Goal: Check status: Check status

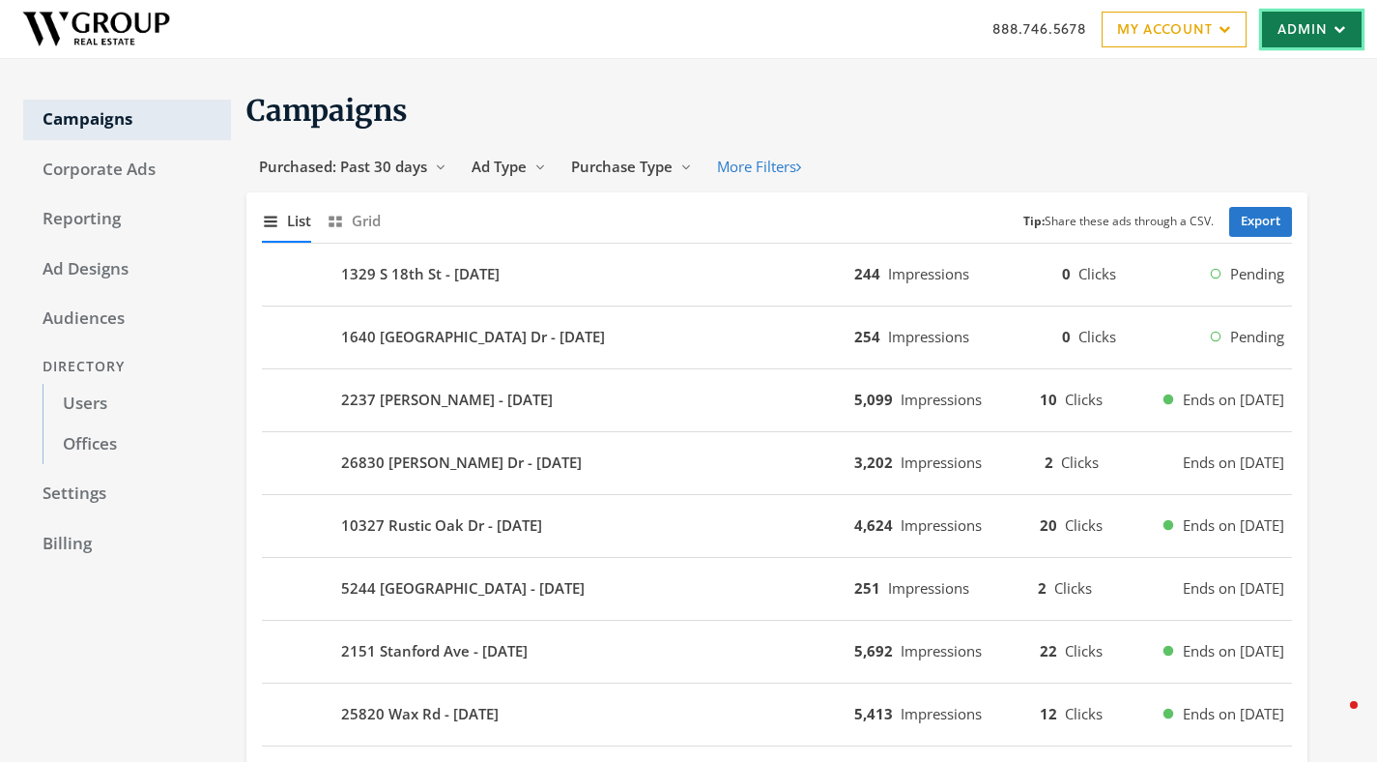
click at [1318, 35] on link "Admin" at bounding box center [1312, 30] width 100 height 36
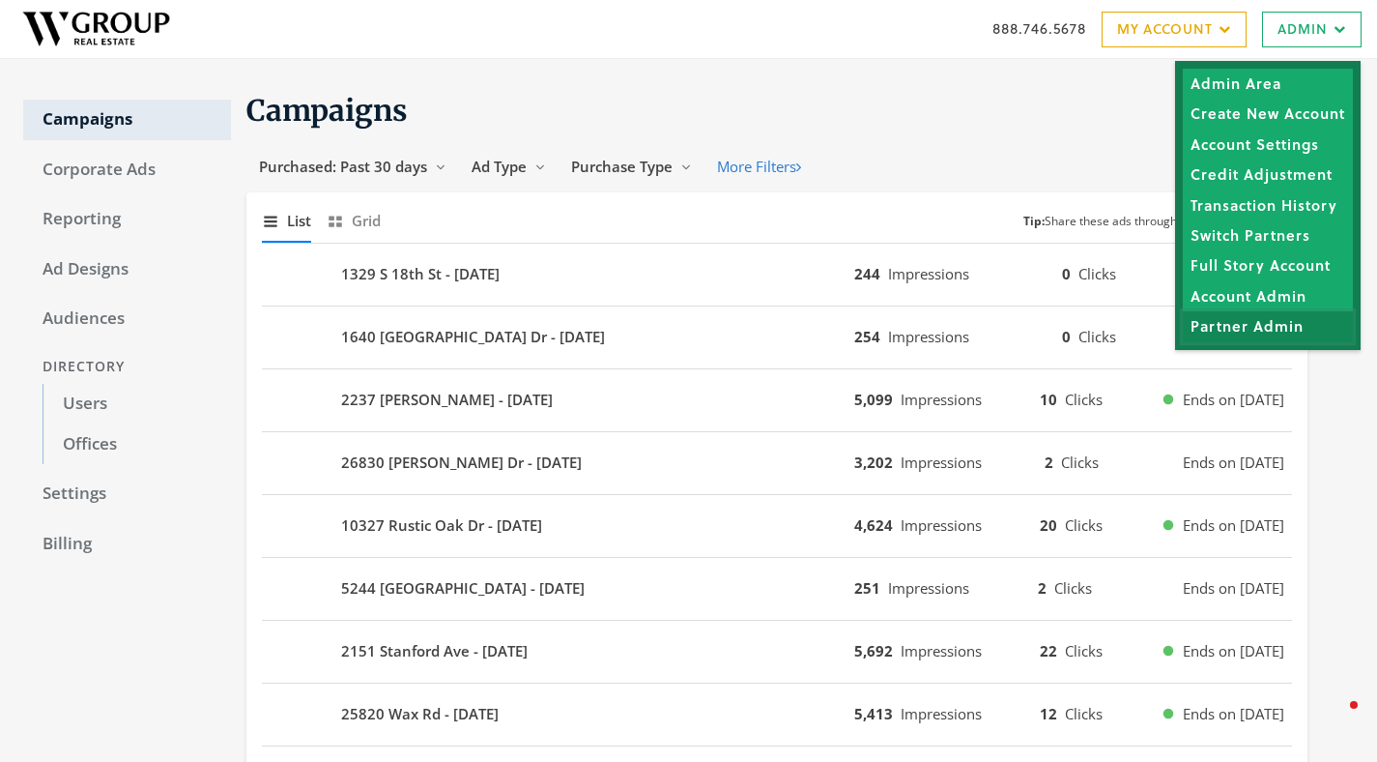
click at [1264, 333] on link "Partner Admin" at bounding box center [1268, 326] width 170 height 30
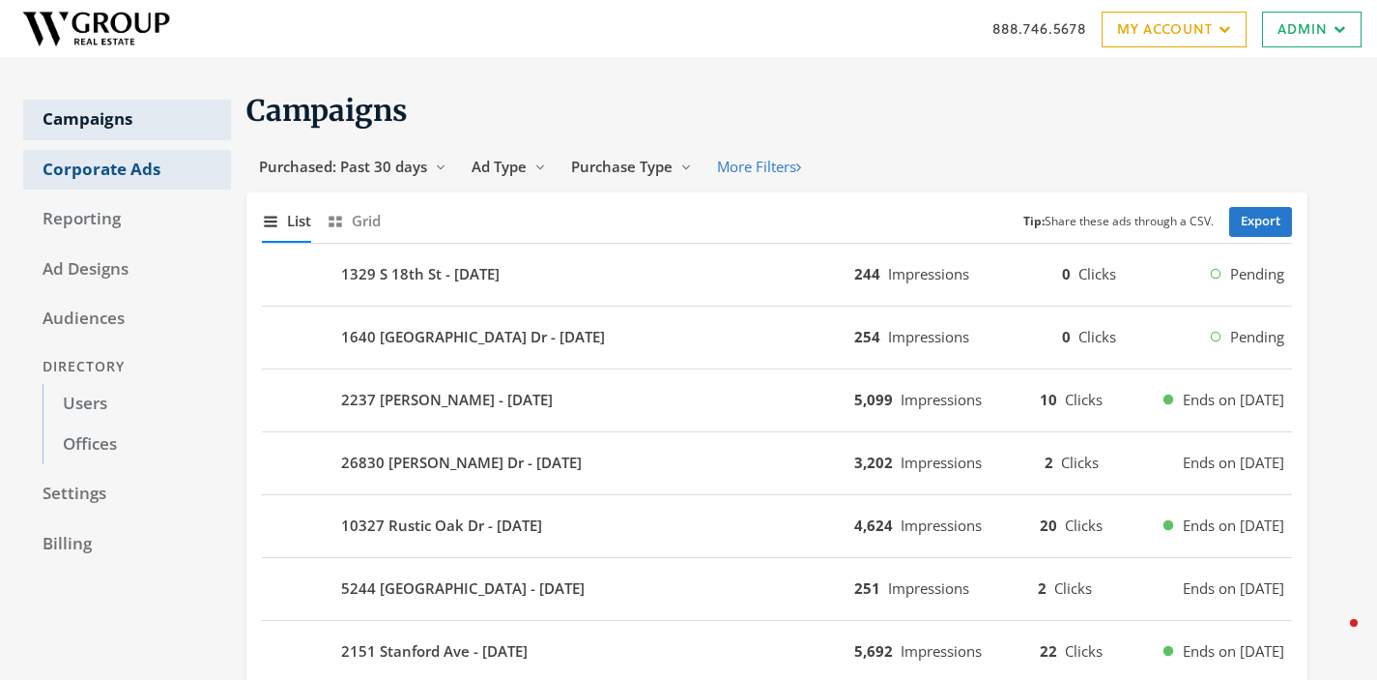
click at [107, 159] on link "Corporate Ads" at bounding box center [127, 170] width 208 height 41
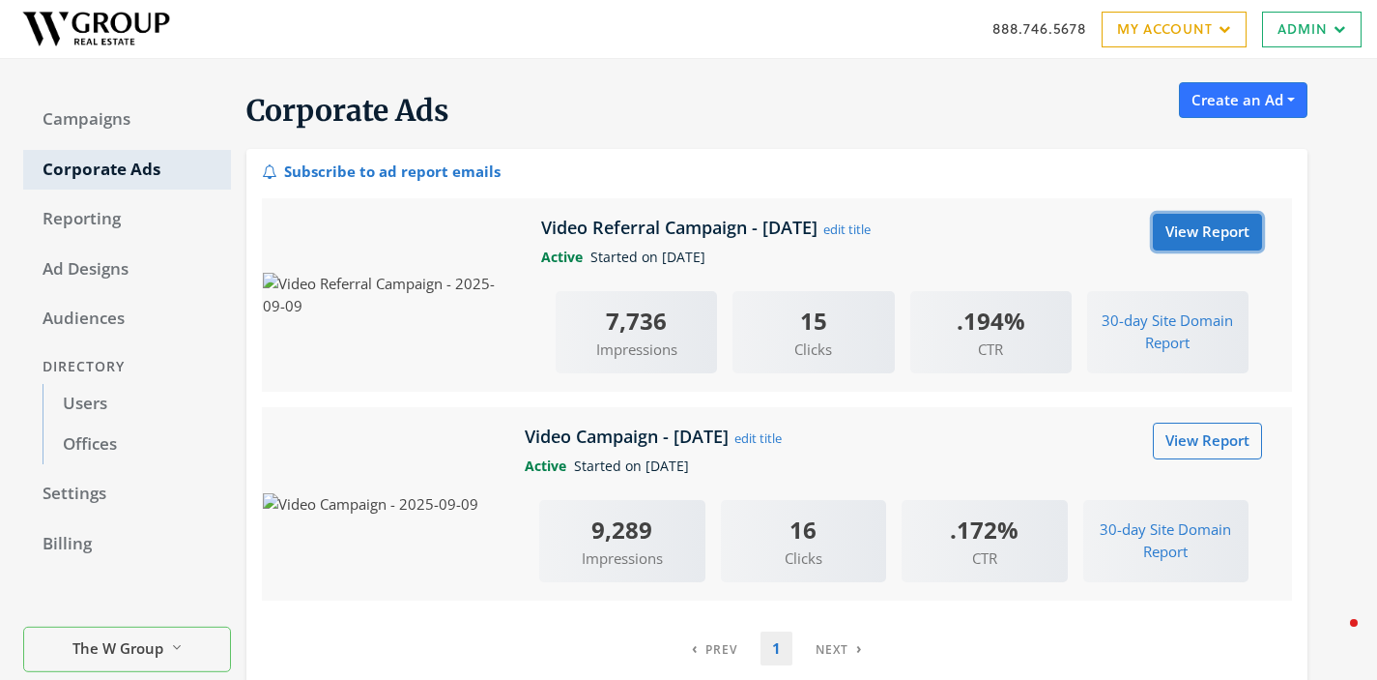
click at [1208, 237] on link "View Report" at bounding box center [1207, 232] width 109 height 36
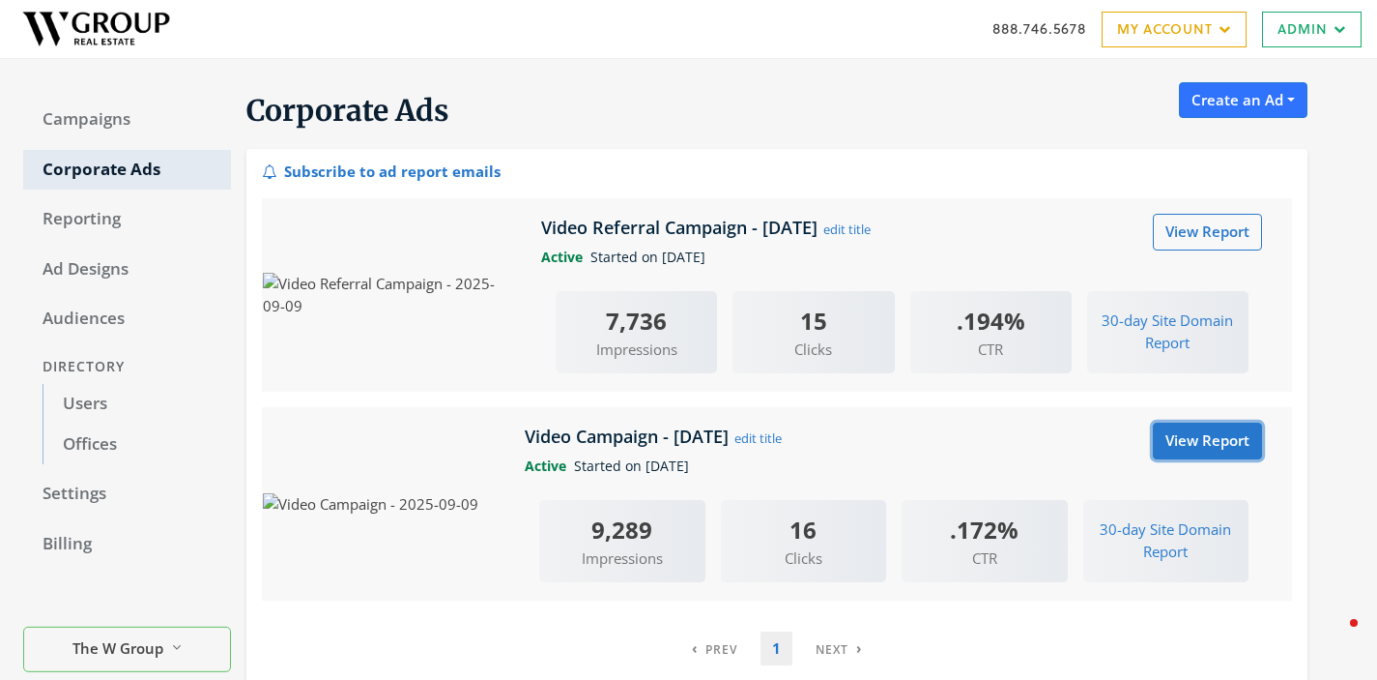
click at [1199, 452] on link "View Report" at bounding box center [1207, 440] width 109 height 36
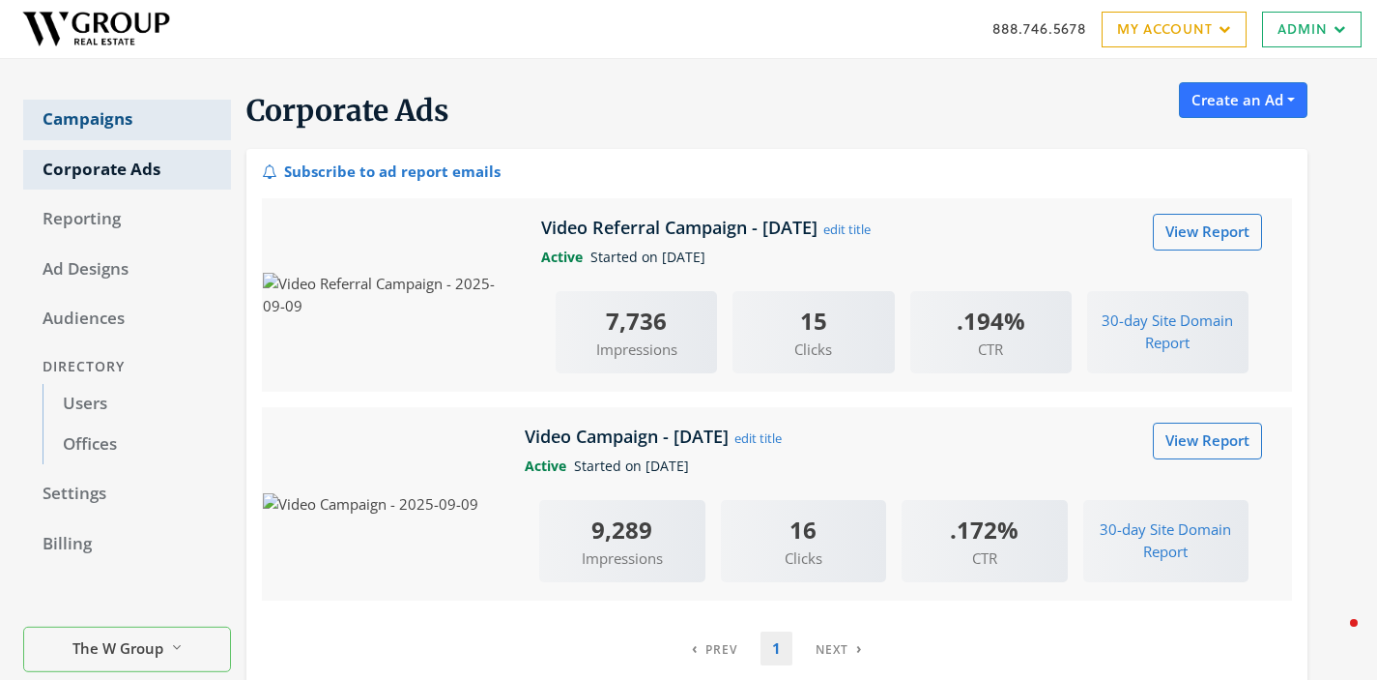
click at [84, 120] on link "Campaigns" at bounding box center [127, 120] width 208 height 41
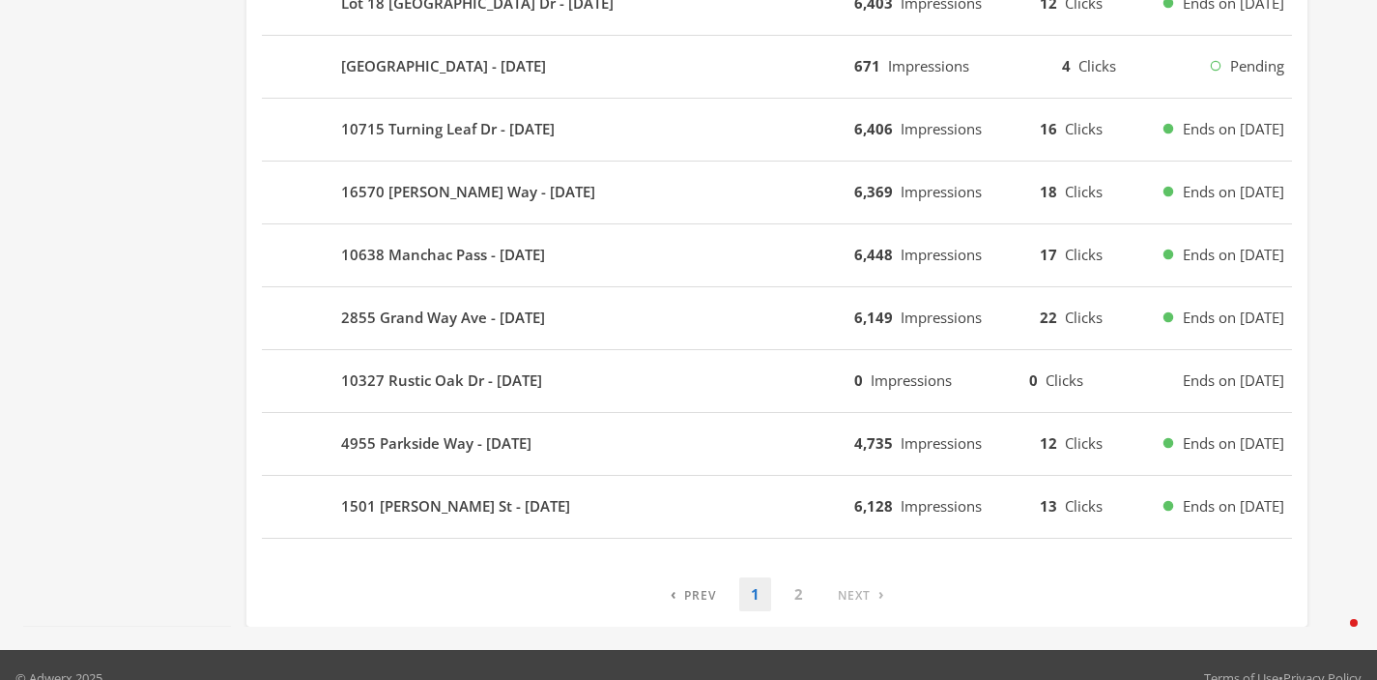
scroll to position [1240, 0]
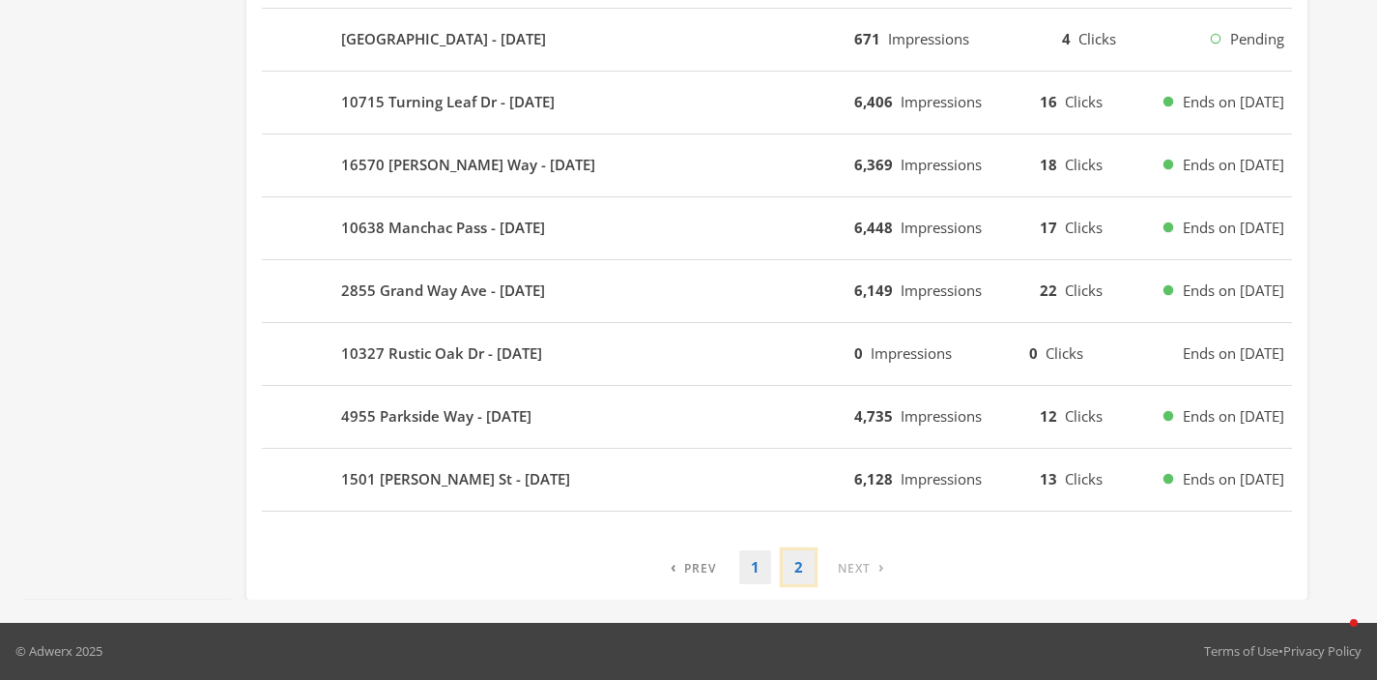
click at [798, 572] on link "2" at bounding box center [799, 567] width 32 height 34
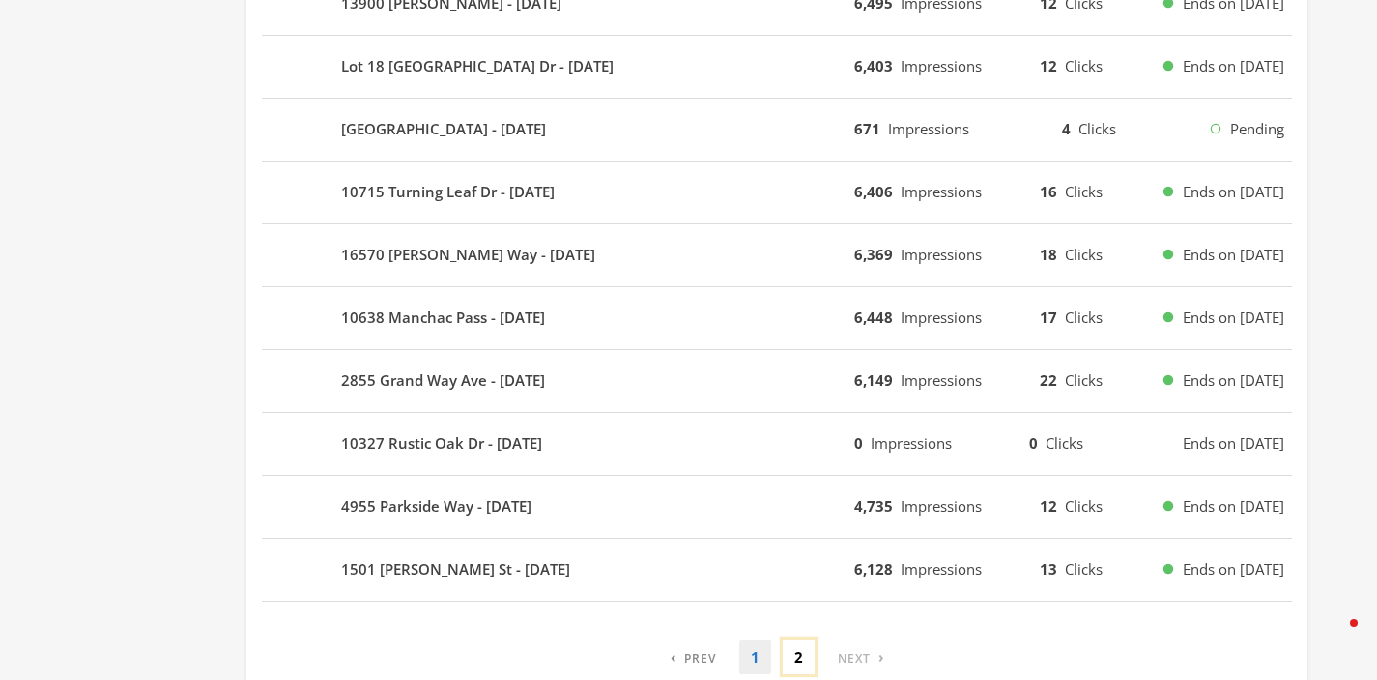
scroll to position [172, 0]
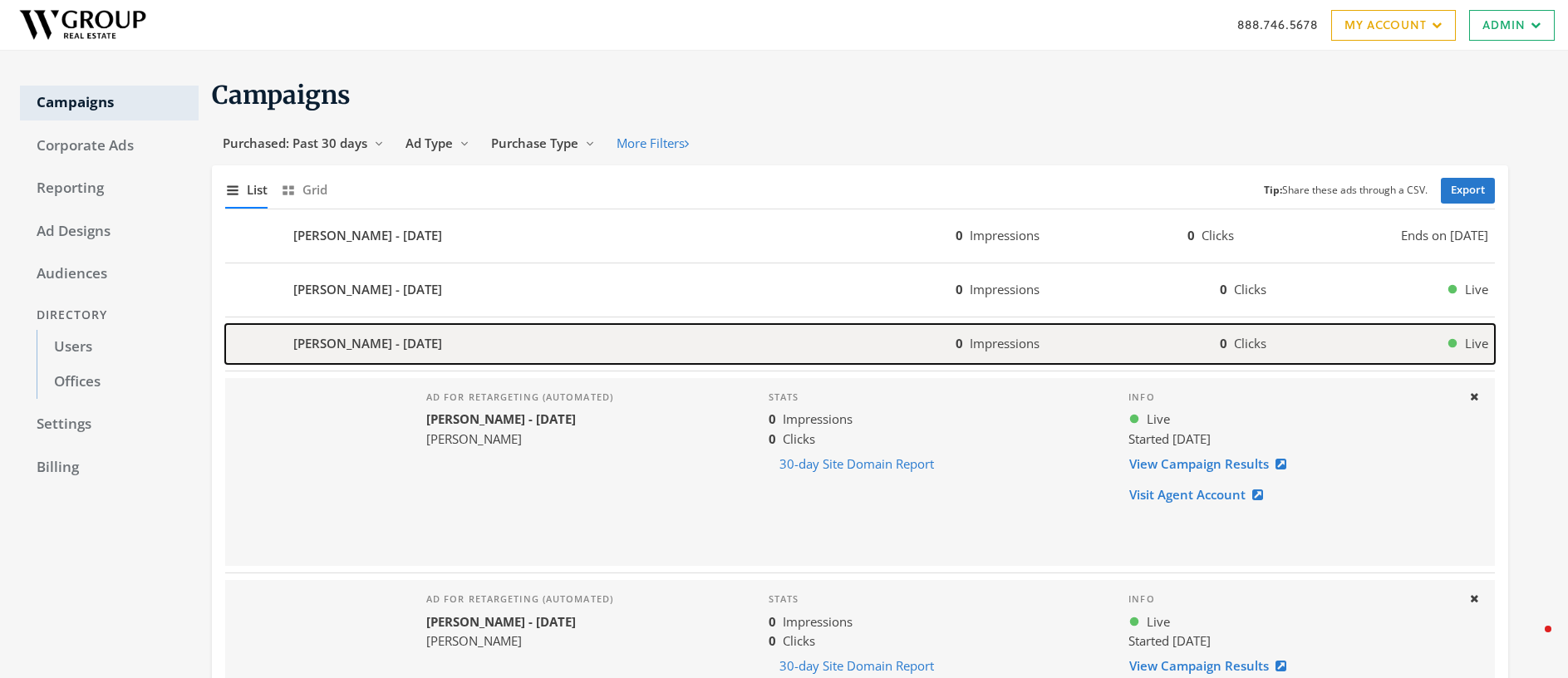
click at [344, 343] on b "Amanda Perrin - 2025-09-09" at bounding box center [367, 344] width 149 height 19
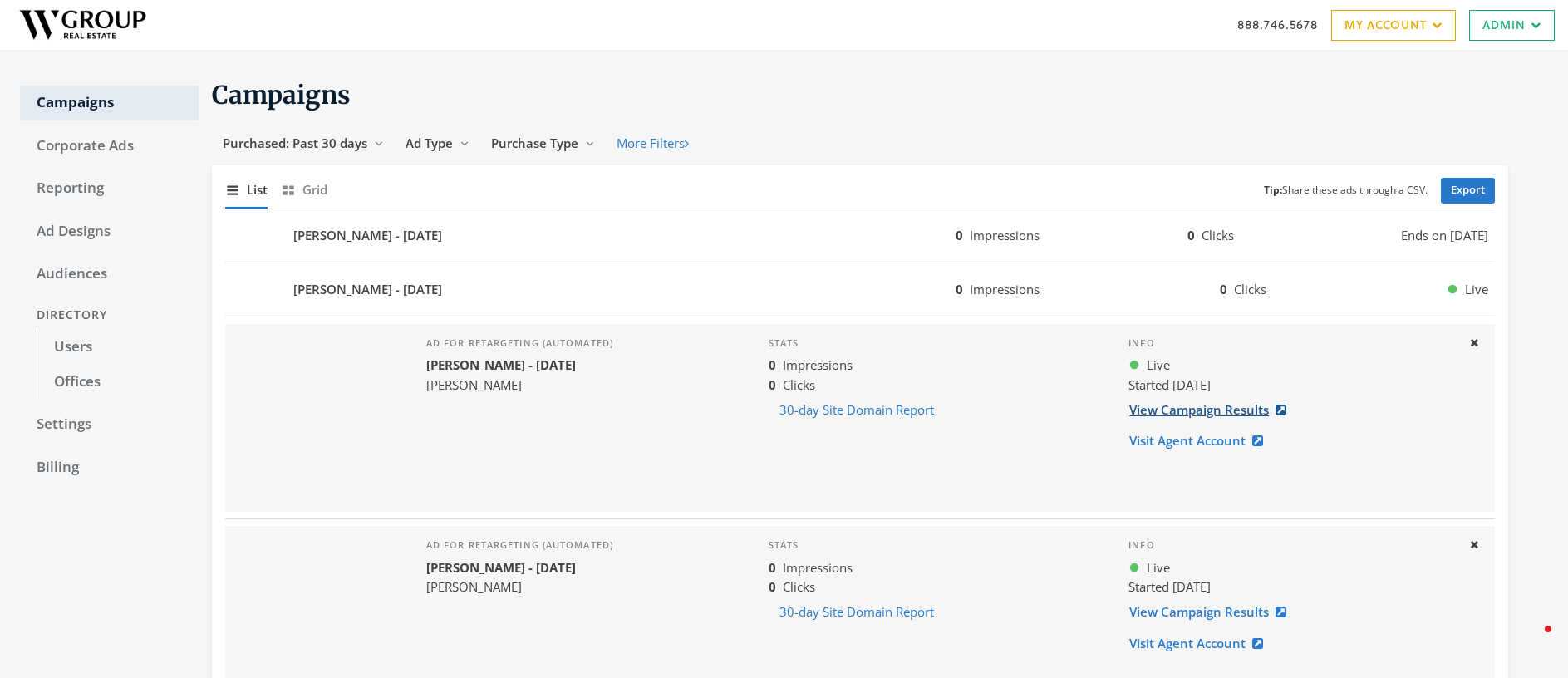
click at [1220, 412] on link "View Campaign Results" at bounding box center [1213, 410] width 168 height 31
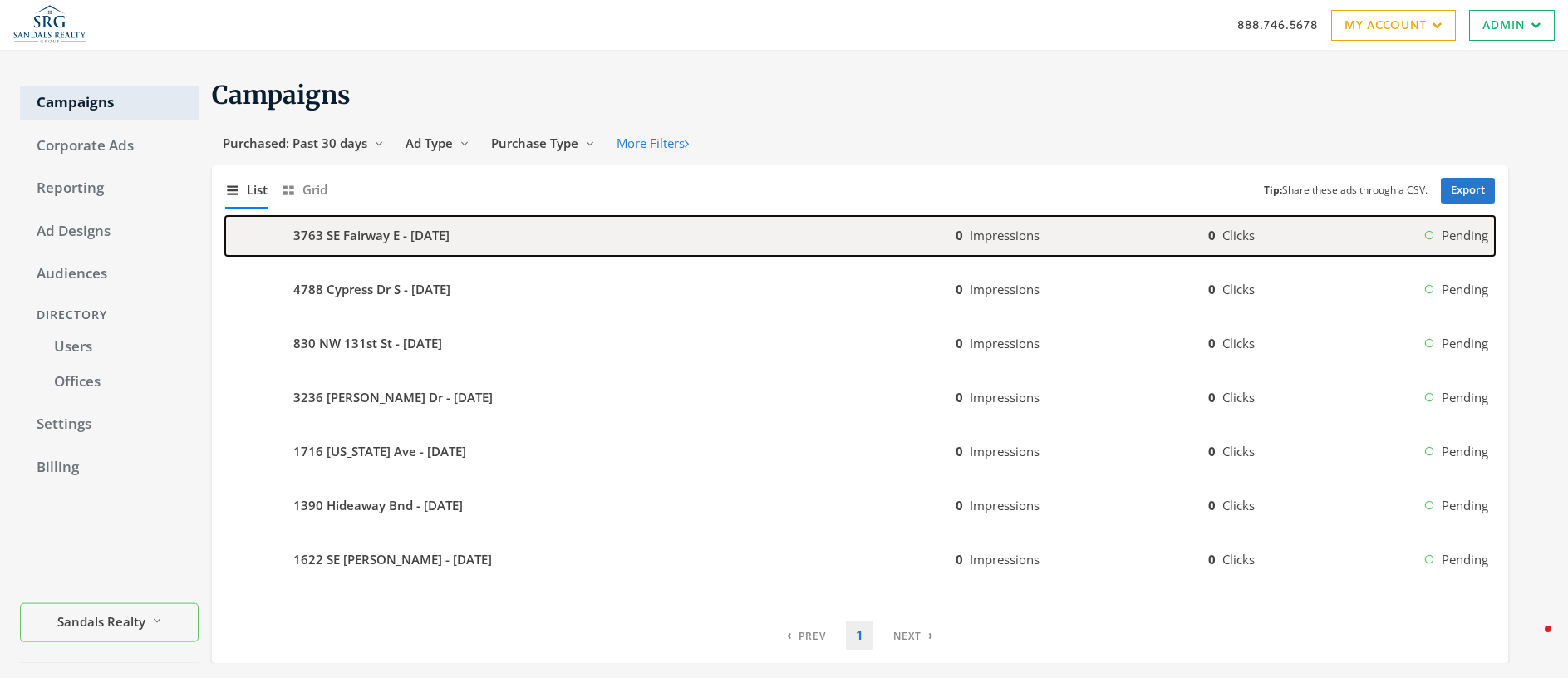
click at [428, 241] on b "3763 SE Fairway E - [DATE]" at bounding box center [371, 235] width 156 height 19
click at [363, 247] on div "3763 SE Fairway E - [DATE]" at bounding box center [591, 235] width 731 height 40
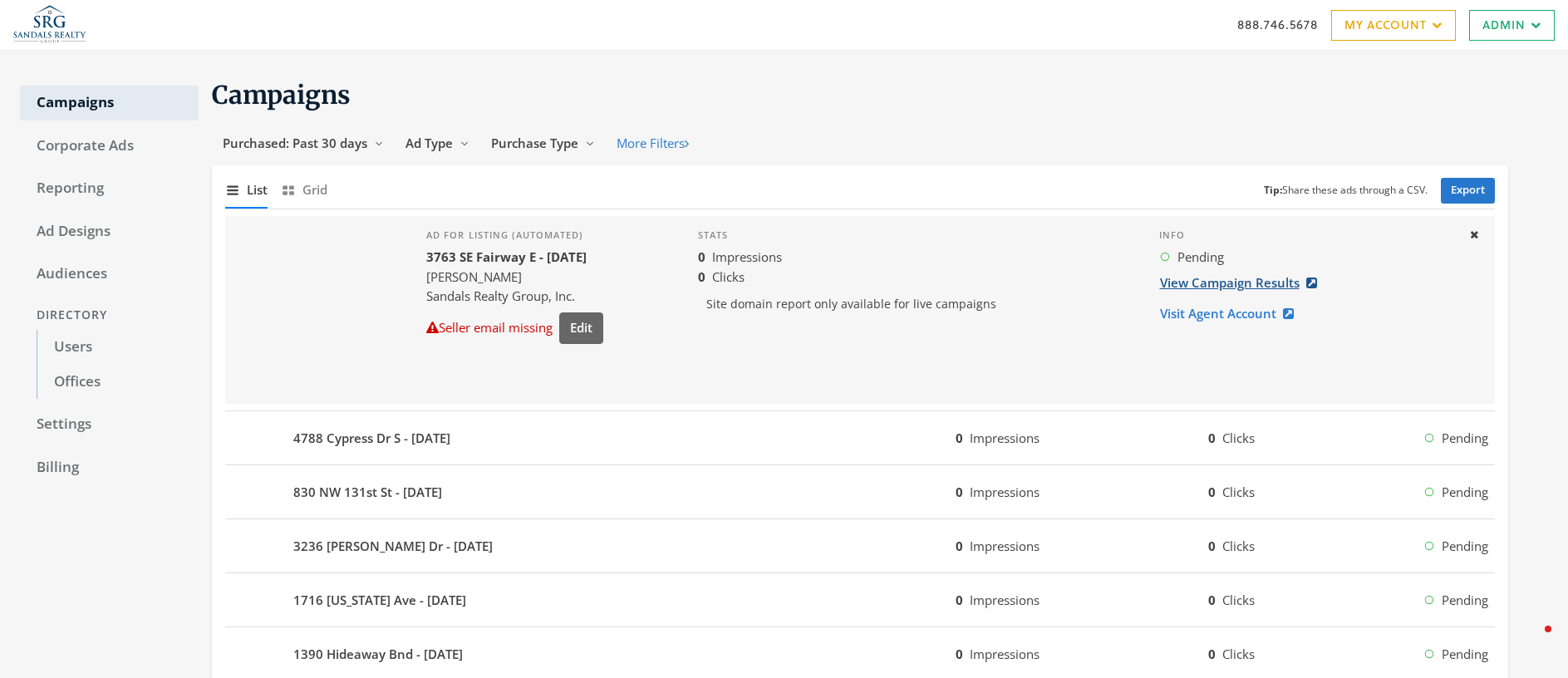
click at [1238, 283] on link "View Campaign Results" at bounding box center [1243, 283] width 168 height 31
click at [1510, 27] on link "Admin" at bounding box center [1512, 26] width 86 height 31
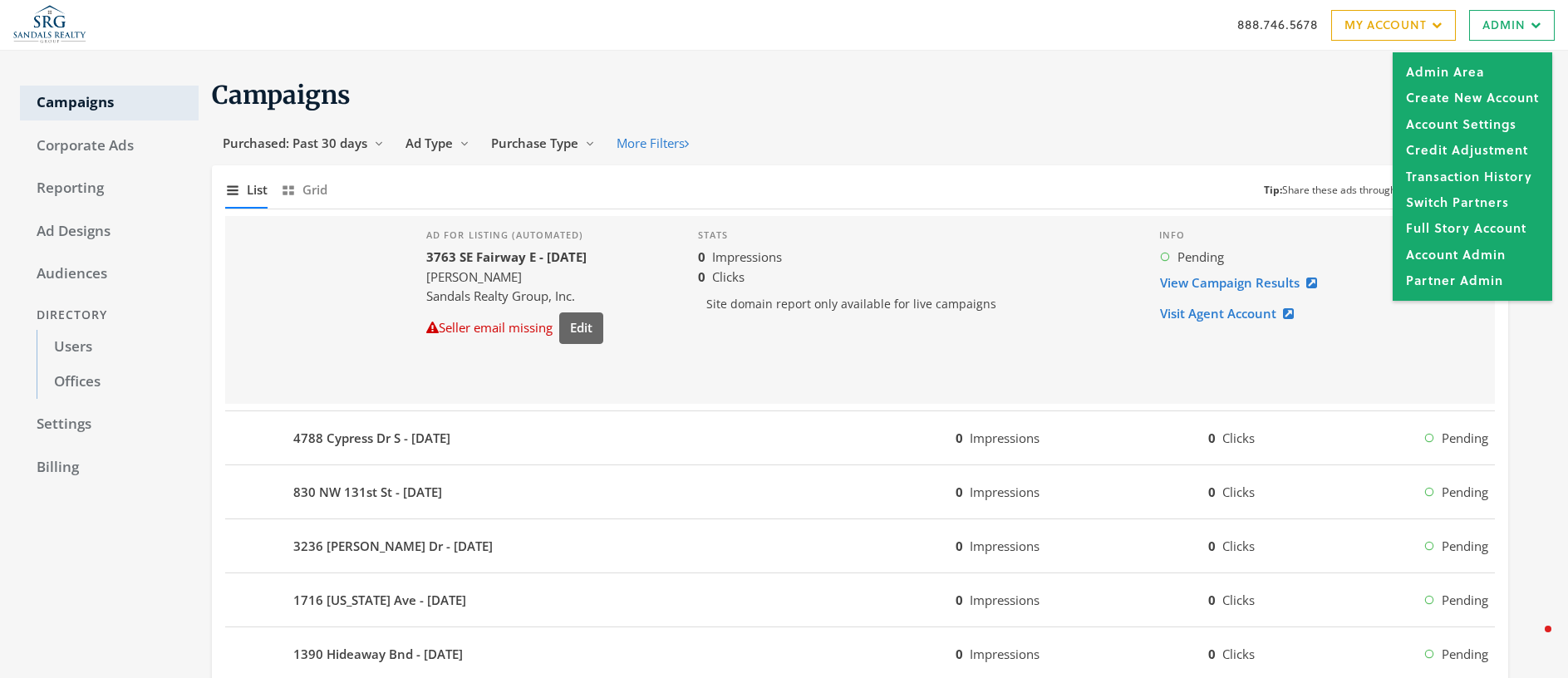
click at [848, 121] on section "Campaigns Purchased: Past 30 days Reveal list of Purchased: Past 30 days Ad Typ…" at bounding box center [853, 445] width 1309 height 732
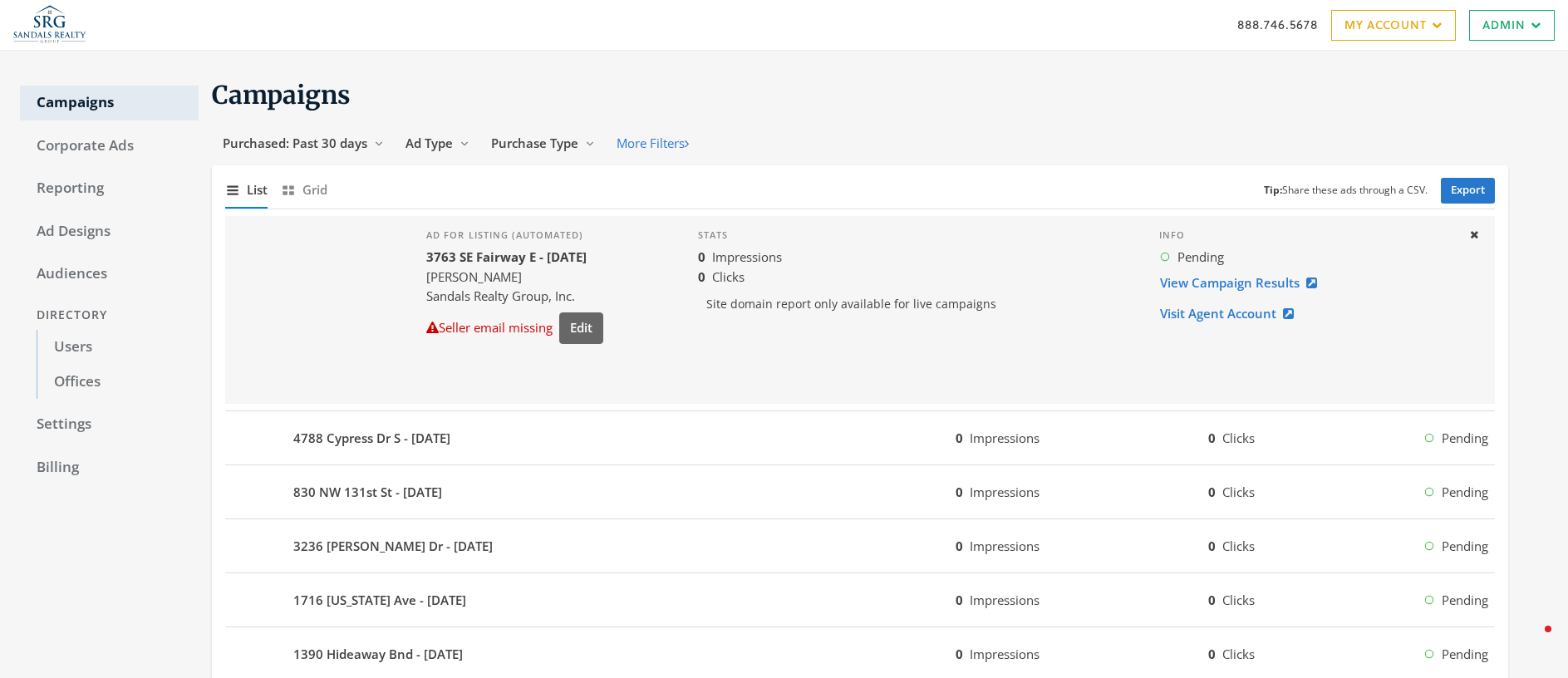
drag, startPoint x: 770, startPoint y: 343, endPoint x: 1063, endPoint y: 302, distance: 295.9
click at [772, 342] on div "Stats 0 Impressions 0 Clicks Site domain report only available for live campaig…" at bounding box center [915, 309] width 461 height 187
click at [1186, 284] on link "View Campaign Results" at bounding box center [1243, 283] width 168 height 31
click at [1271, 281] on link "View Campaign Results" at bounding box center [1243, 283] width 168 height 31
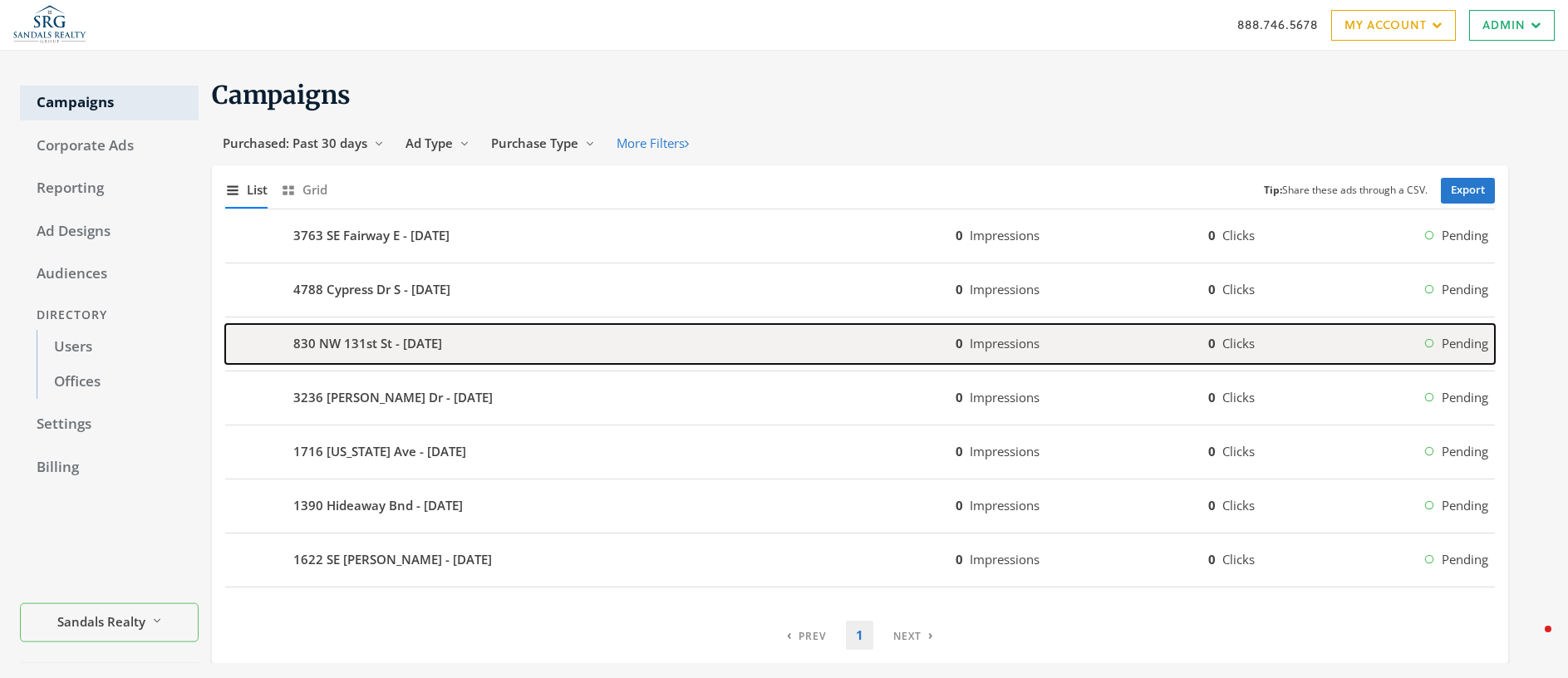
click at [354, 342] on b "830 NW 131st St - [DATE]" at bounding box center [367, 344] width 149 height 19
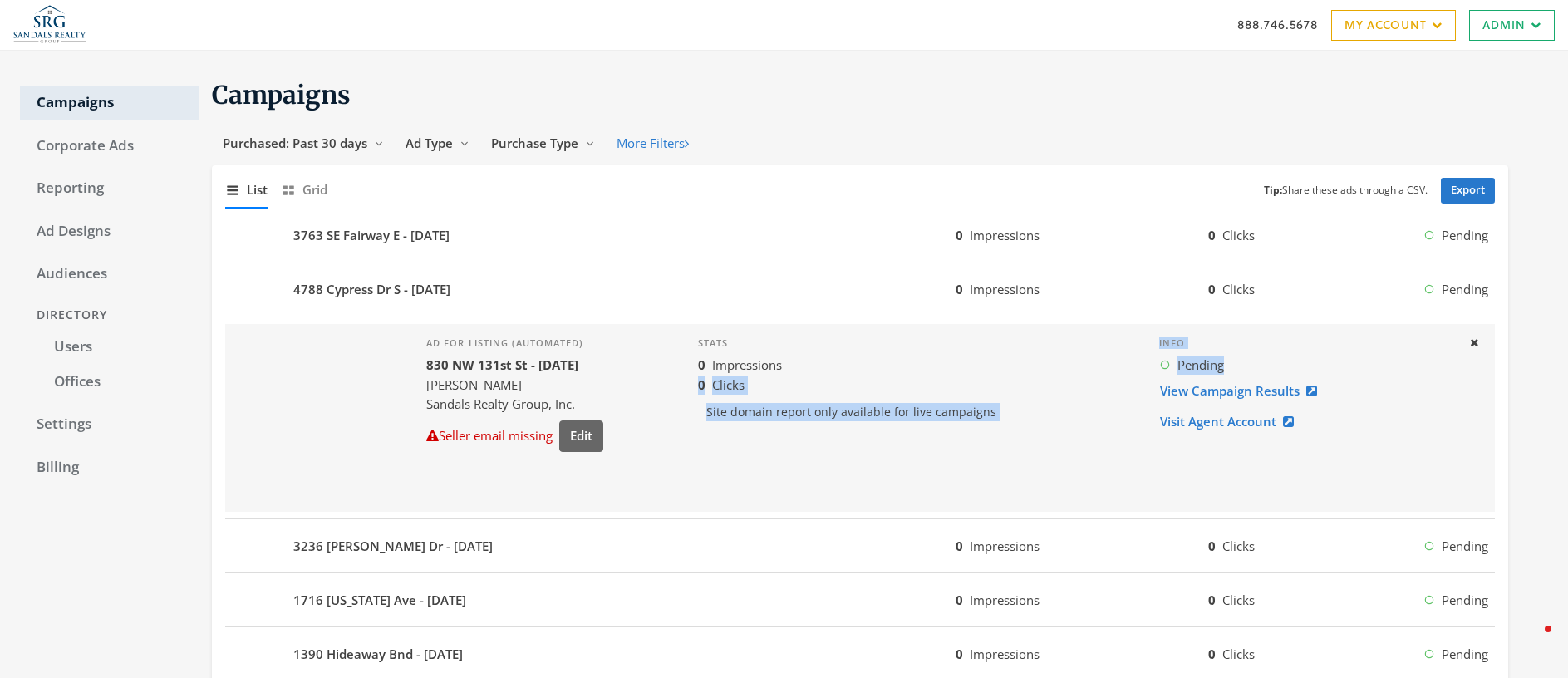
drag, startPoint x: 1234, startPoint y: 362, endPoint x: 1142, endPoint y: 364, distance: 92.0
click at [1142, 365] on div "Stats 0 Impressions 0 Clicks Site domain report only available for live campaig…" at bounding box center [1075, 418] width 783 height 187
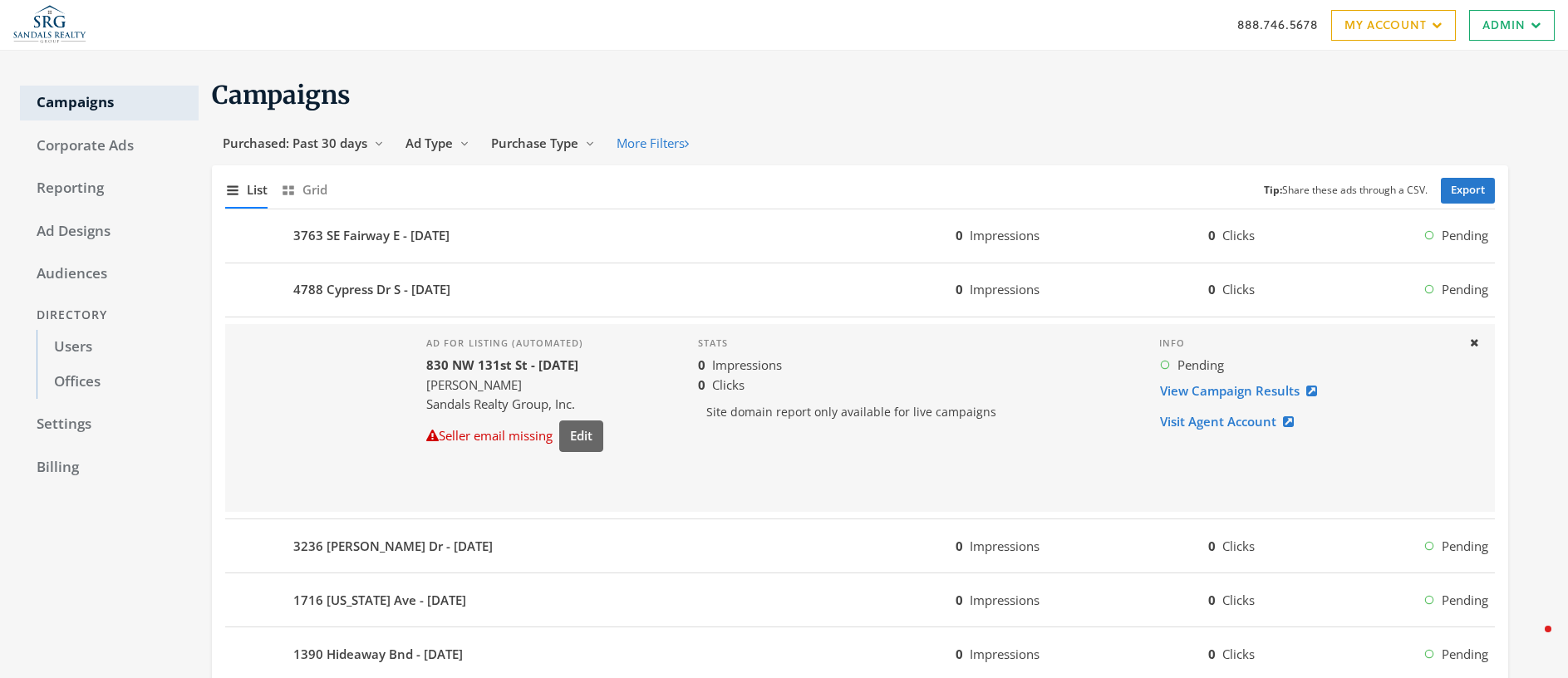
click at [1088, 376] on div "0 Clicks" at bounding box center [916, 385] width 435 height 19
drag, startPoint x: 786, startPoint y: 464, endPoint x: 775, endPoint y: 457, distance: 13.0
click at [782, 460] on div "Stats 0 Impressions 0 Clicks Site domain report only available for live campaig…" at bounding box center [915, 418] width 461 height 187
click at [1216, 391] on link "View Campaign Results" at bounding box center [1243, 391] width 168 height 31
